Goal: Information Seeking & Learning: Learn about a topic

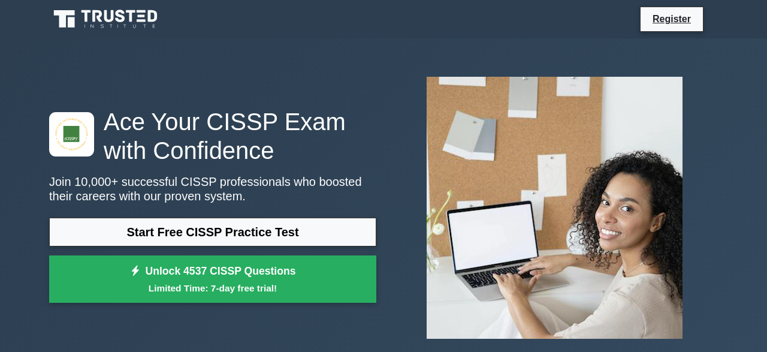
click at [759, 19] on nav "Register" at bounding box center [383, 19] width 767 height 38
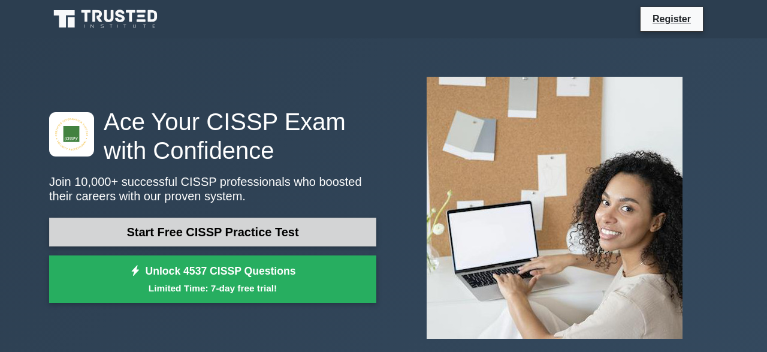
click at [291, 234] on link "Start Free CISSP Practice Test" at bounding box center [212, 232] width 327 height 29
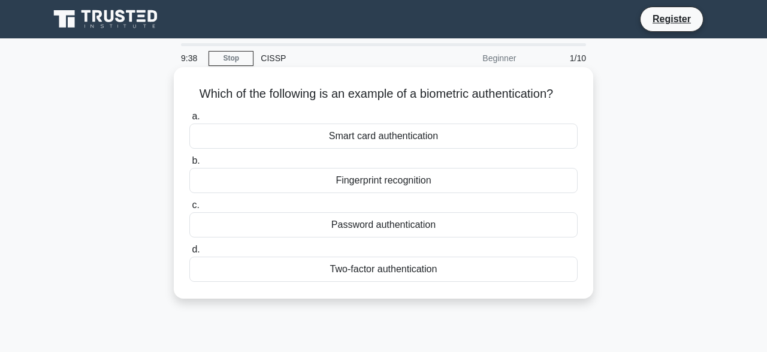
click at [394, 185] on div "Fingerprint recognition" at bounding box center [383, 180] width 388 height 25
click at [189, 165] on input "b. Fingerprint recognition" at bounding box center [189, 161] width 0 height 8
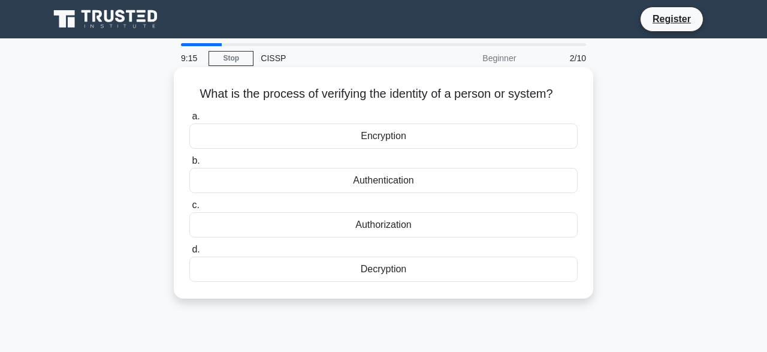
click at [410, 187] on div "Authentication" at bounding box center [383, 180] width 388 height 25
click at [189, 165] on input "b. Authentication" at bounding box center [189, 161] width 0 height 8
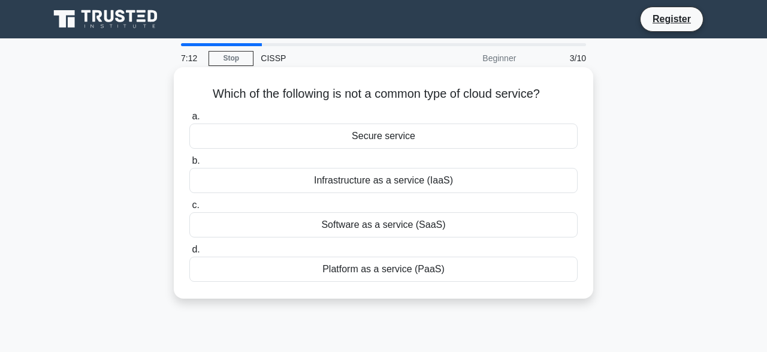
click at [367, 134] on div "Secure service" at bounding box center [383, 135] width 388 height 25
click at [189, 120] on input "a. Secure service" at bounding box center [189, 117] width 0 height 8
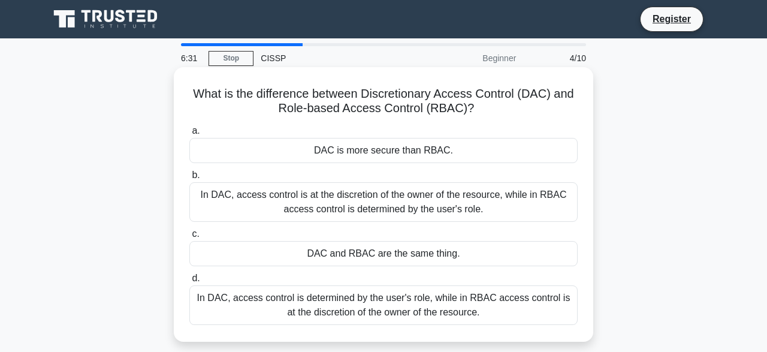
click at [366, 202] on div "In DAC, access control is at the discretion of the owner of the resource, while…" at bounding box center [383, 202] width 388 height 40
click at [189, 179] on input "b. In DAC, access control is at the discretion of the owner of the resource, wh…" at bounding box center [189, 175] width 0 height 8
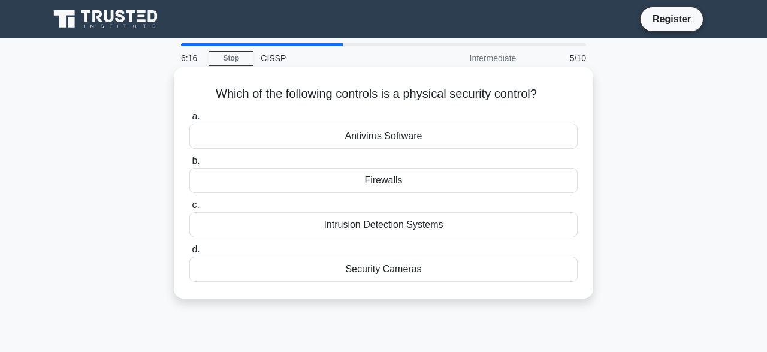
click at [362, 267] on div "Security Cameras" at bounding box center [383, 268] width 388 height 25
click at [189, 253] on input "d. Security Cameras" at bounding box center [189, 250] width 0 height 8
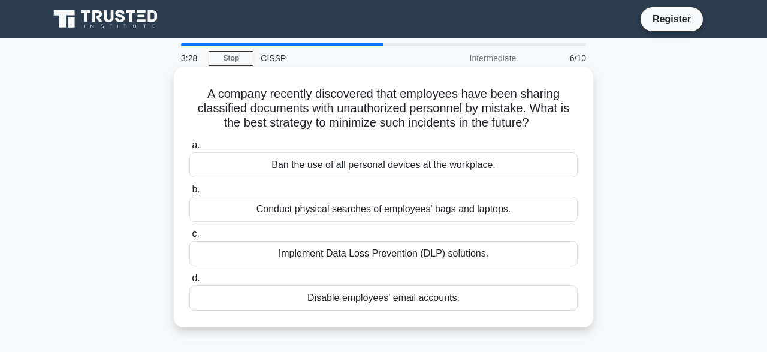
click at [406, 165] on div "Ban the use of all personal devices at the workplace." at bounding box center [383, 164] width 388 height 25
click at [189, 149] on input "a. Ban the use of all personal devices at the workplace." at bounding box center [189, 145] width 0 height 8
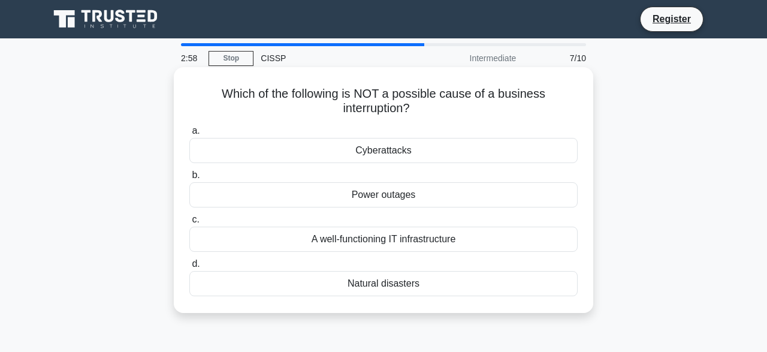
click at [385, 236] on div "A well-functioning IT infrastructure" at bounding box center [383, 239] width 388 height 25
click at [189, 224] on input "c. A well-functioning IT infrastructure" at bounding box center [189, 220] width 0 height 8
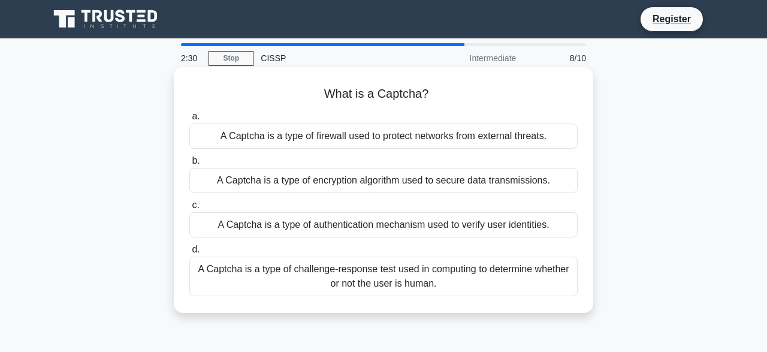
click at [343, 278] on div "A Captcha is a type of challenge-response test used in computing to determine w…" at bounding box center [383, 276] width 388 height 40
click at [189, 253] on input "d. A Captcha is a type of challenge-response test used in computing to determin…" at bounding box center [189, 250] width 0 height 8
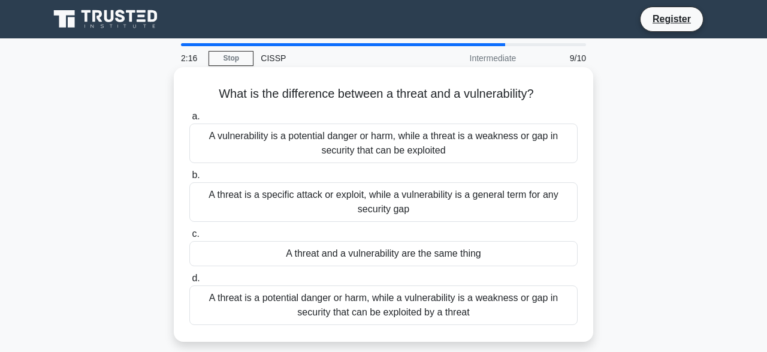
click at [391, 153] on div "A vulnerability is a potential danger or harm, while a threat is a weakness or …" at bounding box center [383, 143] width 388 height 40
click at [189, 120] on input "a. A vulnerability is a potential danger or harm, while a threat is a weakness …" at bounding box center [189, 117] width 0 height 8
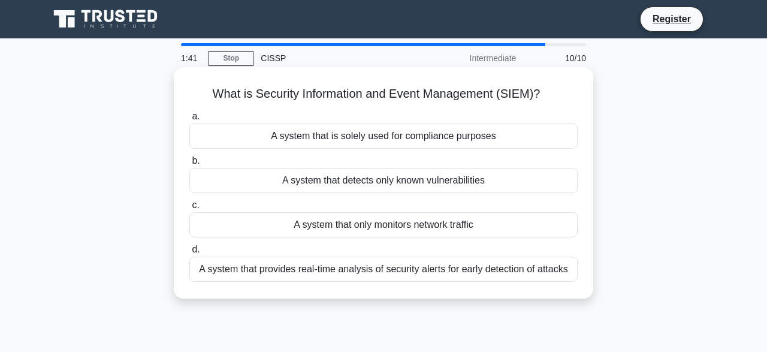
click at [385, 273] on div "A system that provides real-time analysis of security alerts for early detectio…" at bounding box center [383, 268] width 388 height 25
click at [189, 253] on input "d. A system that provides real-time analysis of security alerts for early detec…" at bounding box center [189, 250] width 0 height 8
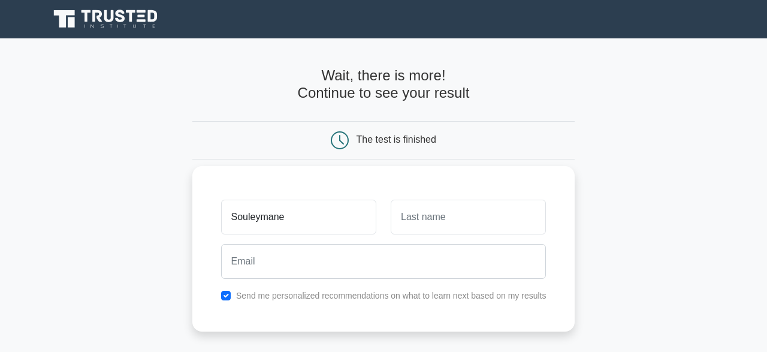
type input "Souleymane"
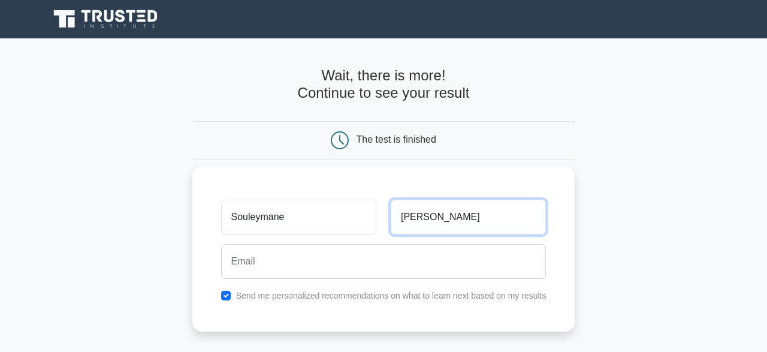
type input "COULIBALY"
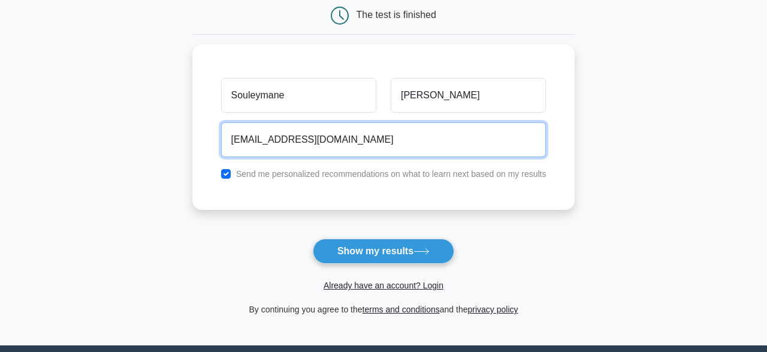
scroll to position [127, 0]
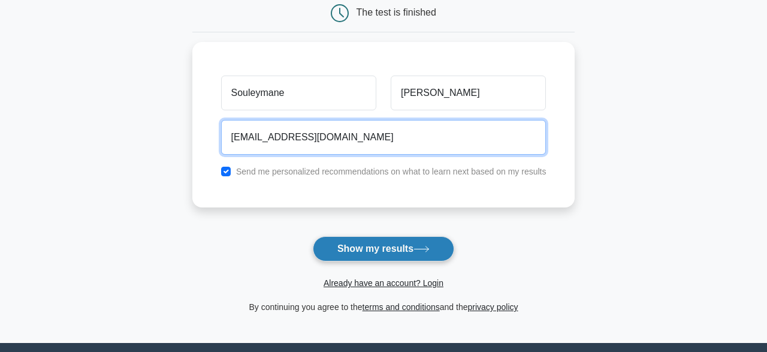
type input "soulcoul5@gmail.com"
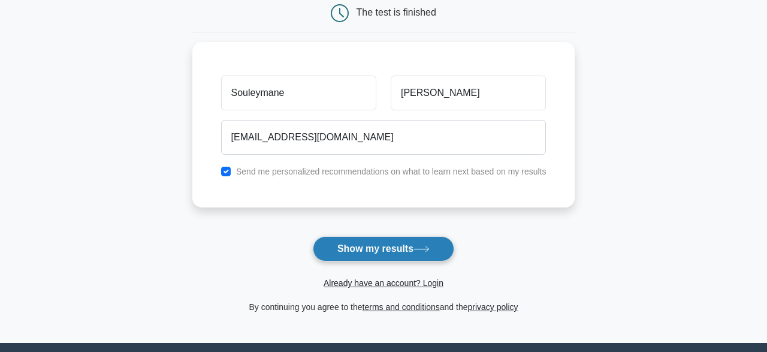
click at [358, 244] on button "Show my results" at bounding box center [383, 248] width 141 height 25
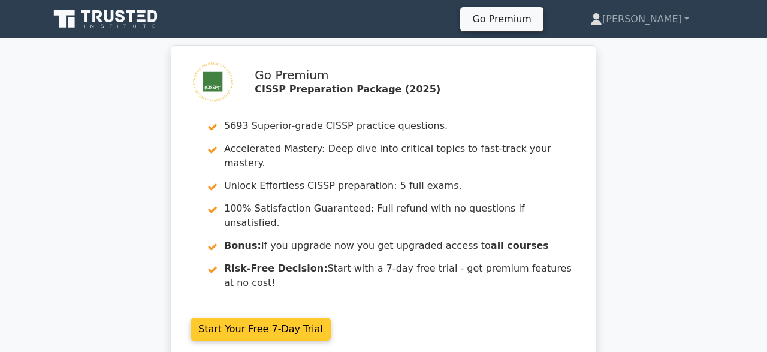
click at [266, 318] on link "Start Your Free 7-Day Trial" at bounding box center [261, 329] width 140 height 23
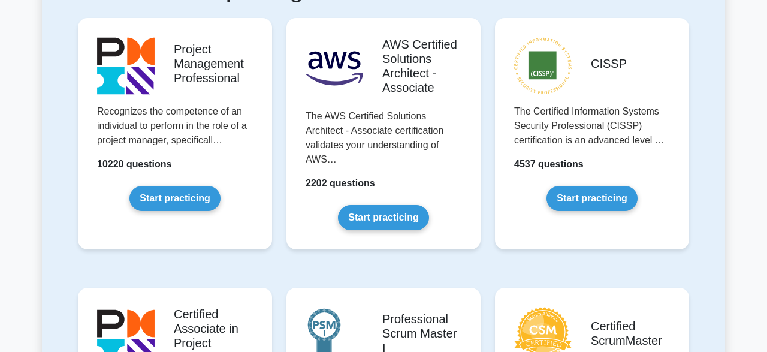
scroll to position [280, 0]
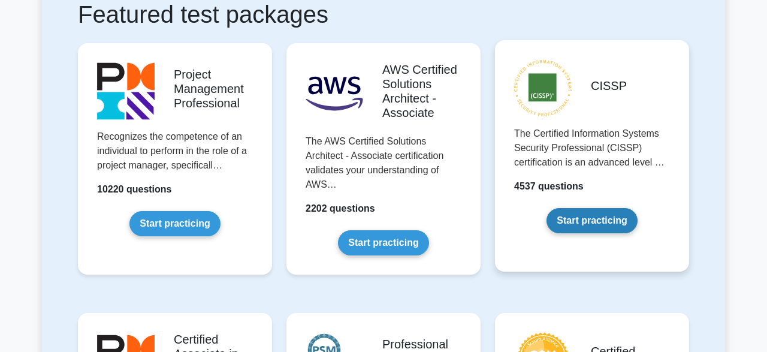
click at [613, 219] on link "Start practicing" at bounding box center [592, 220] width 90 height 25
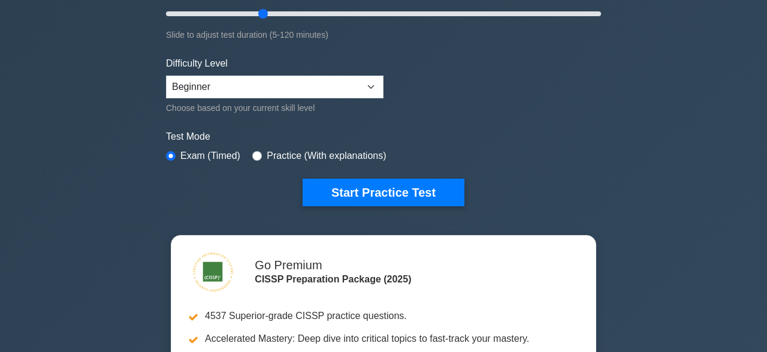
scroll to position [270, 0]
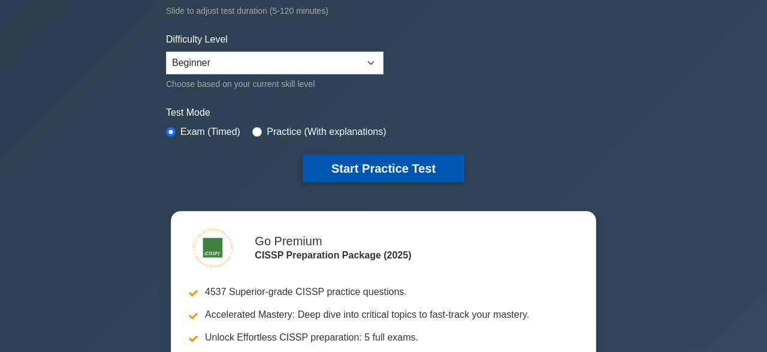
click at [439, 162] on button "Start Practice Test" at bounding box center [384, 169] width 162 height 28
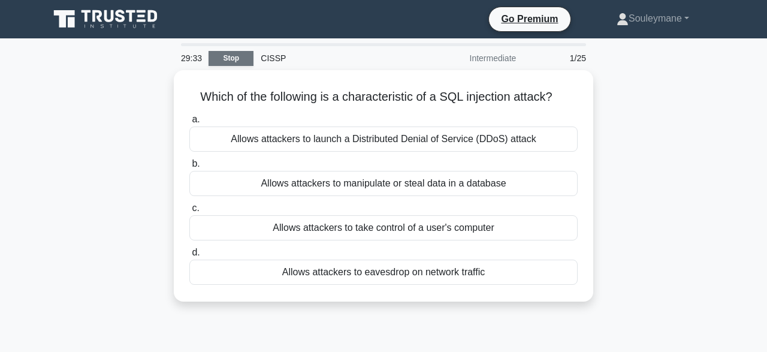
click at [233, 63] on link "Stop" at bounding box center [231, 58] width 45 height 15
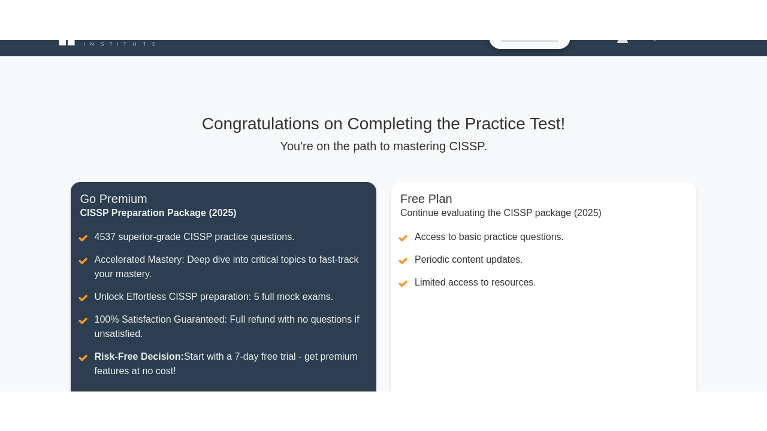
scroll to position [22, 0]
